Goal: Communication & Community: Participate in discussion

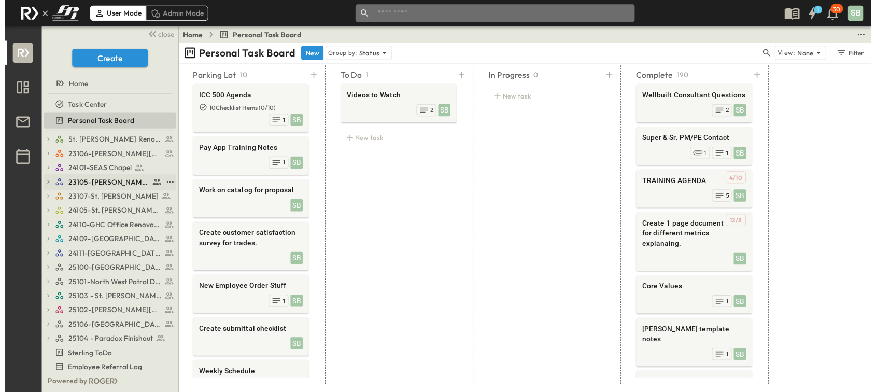
scroll to position [58, 0]
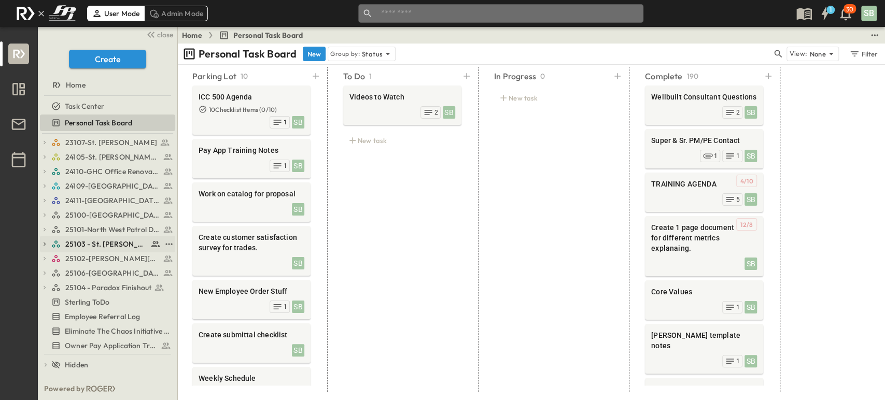
click at [59, 240] on icon at bounding box center [55, 243] width 9 height 9
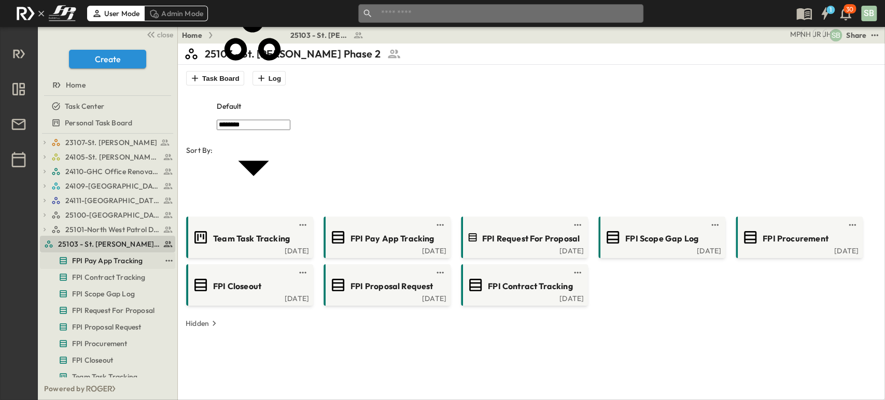
click at [107, 260] on span "FPI Pay App Tracking" at bounding box center [107, 260] width 70 height 10
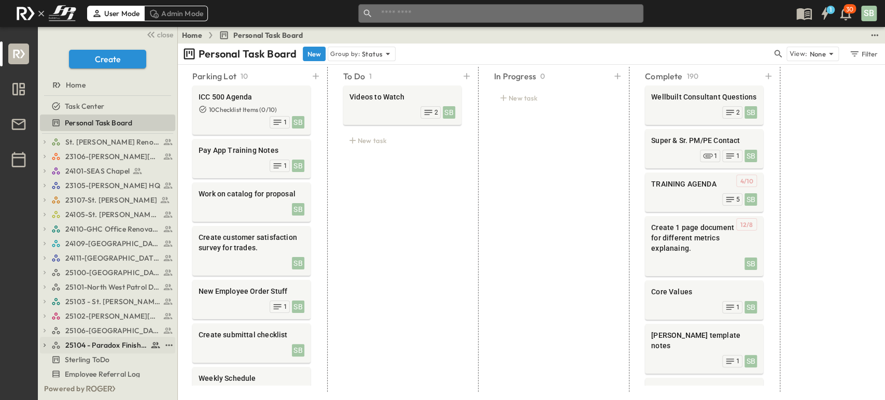
click at [113, 340] on span "25104 - Paradox Finishout" at bounding box center [106, 345] width 82 height 10
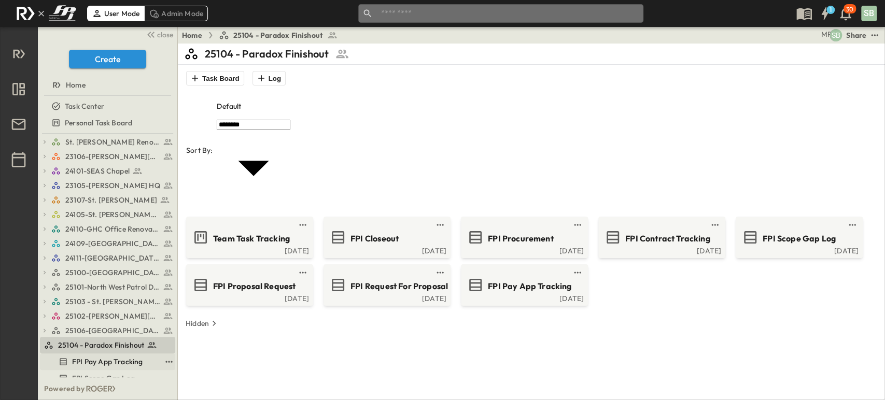
click at [110, 360] on span "FPI Pay App Tracking" at bounding box center [107, 362] width 70 height 10
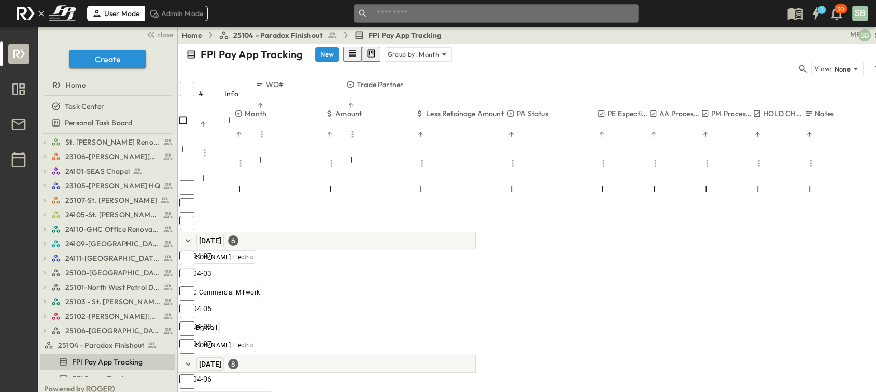
scroll to position [116, 393]
